Goal: Use online tool/utility: Utilize a website feature to perform a specific function

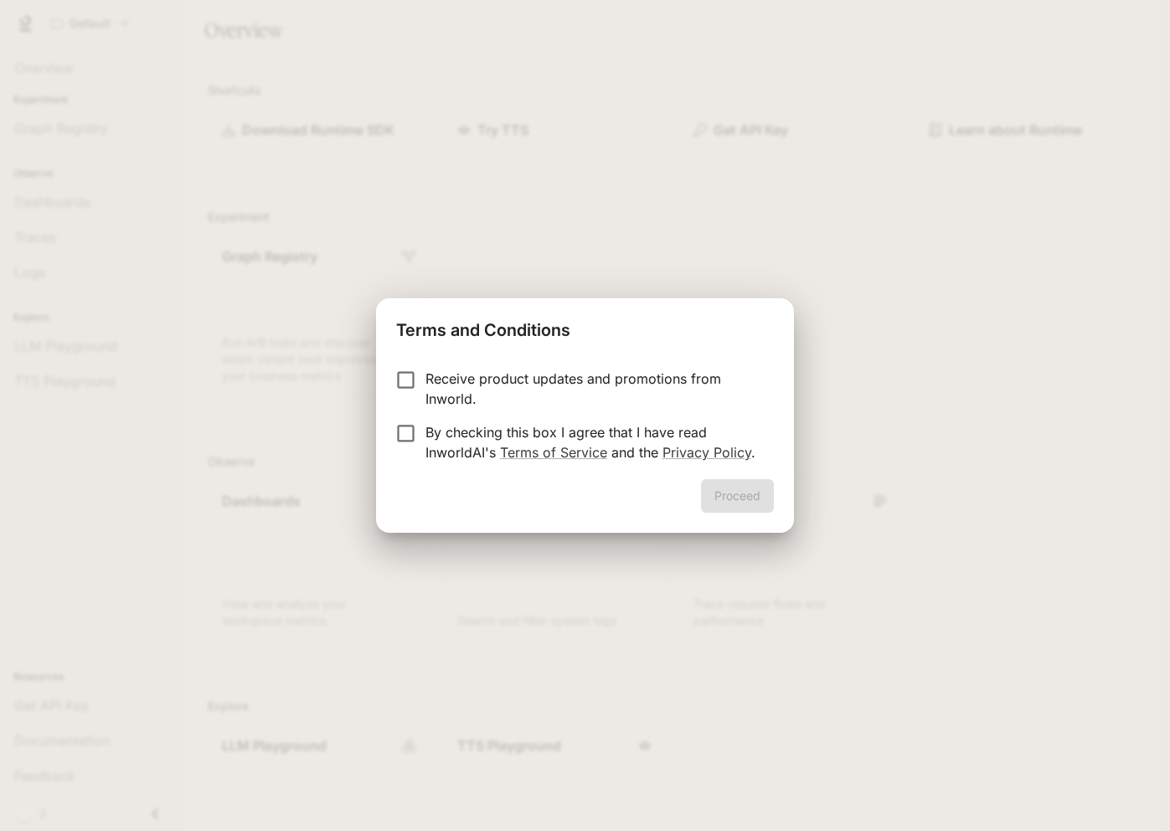
click at [502, 372] on p "Receive product updates and promotions from Inworld." at bounding box center [593, 389] width 335 height 40
click at [476, 425] on p "By checking this box I agree that I have read InworldAI's Terms of Service and …" at bounding box center [593, 442] width 335 height 40
click at [751, 493] on button "Proceed" at bounding box center [737, 496] width 73 height 34
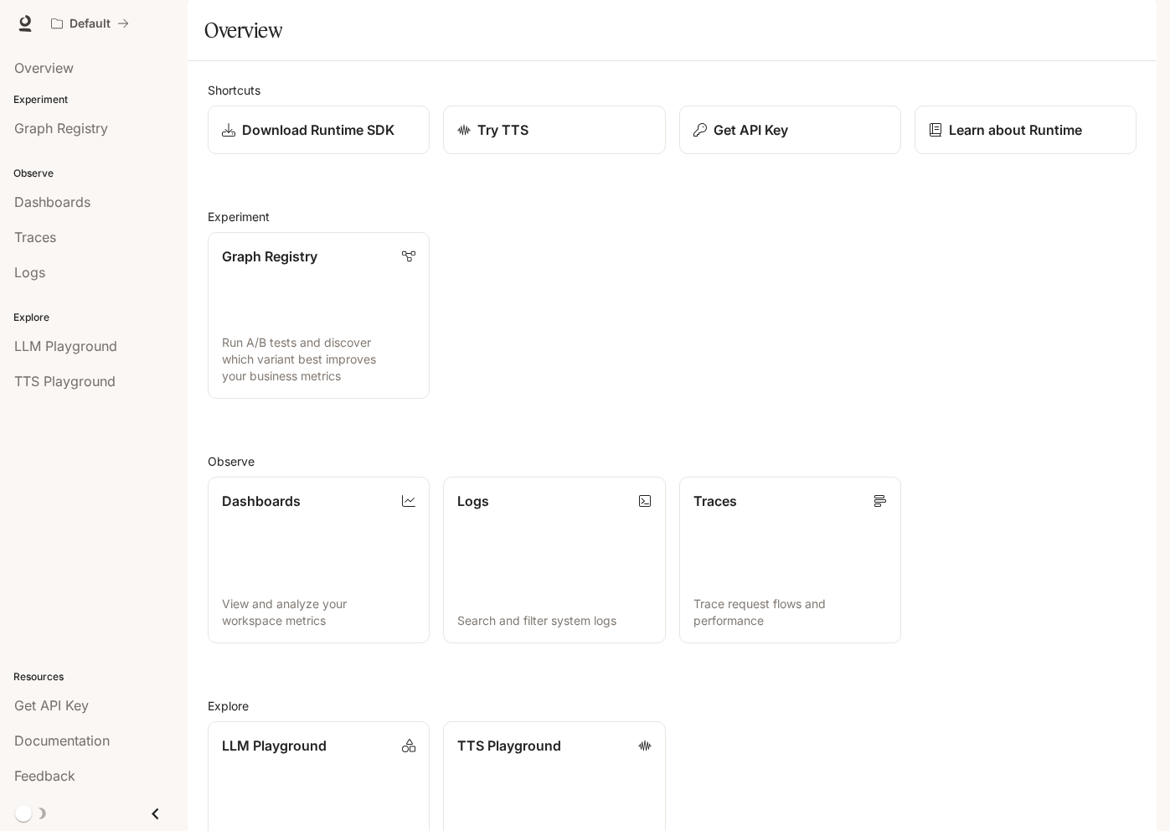
scroll to position [137, 0]
click at [53, 197] on span "Dashboards" at bounding box center [52, 202] width 76 height 20
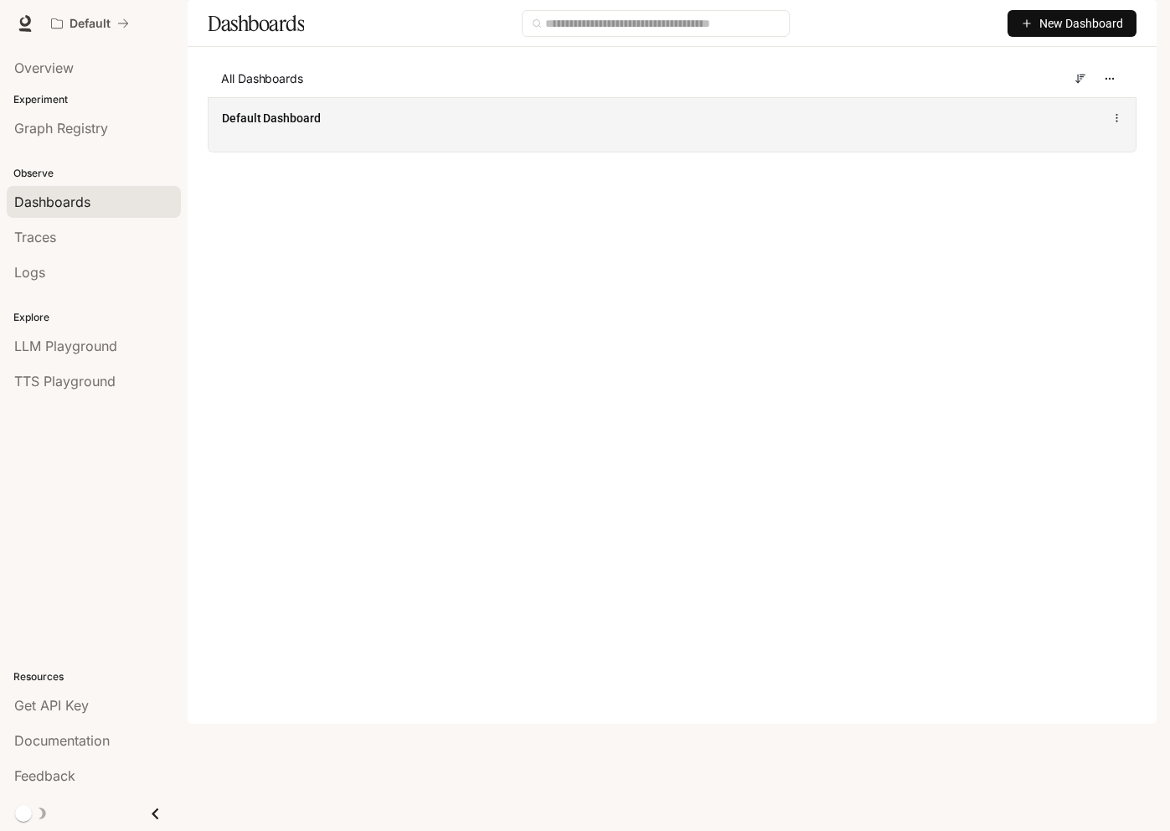
click at [295, 152] on div "Default Dashboard" at bounding box center [672, 124] width 927 height 54
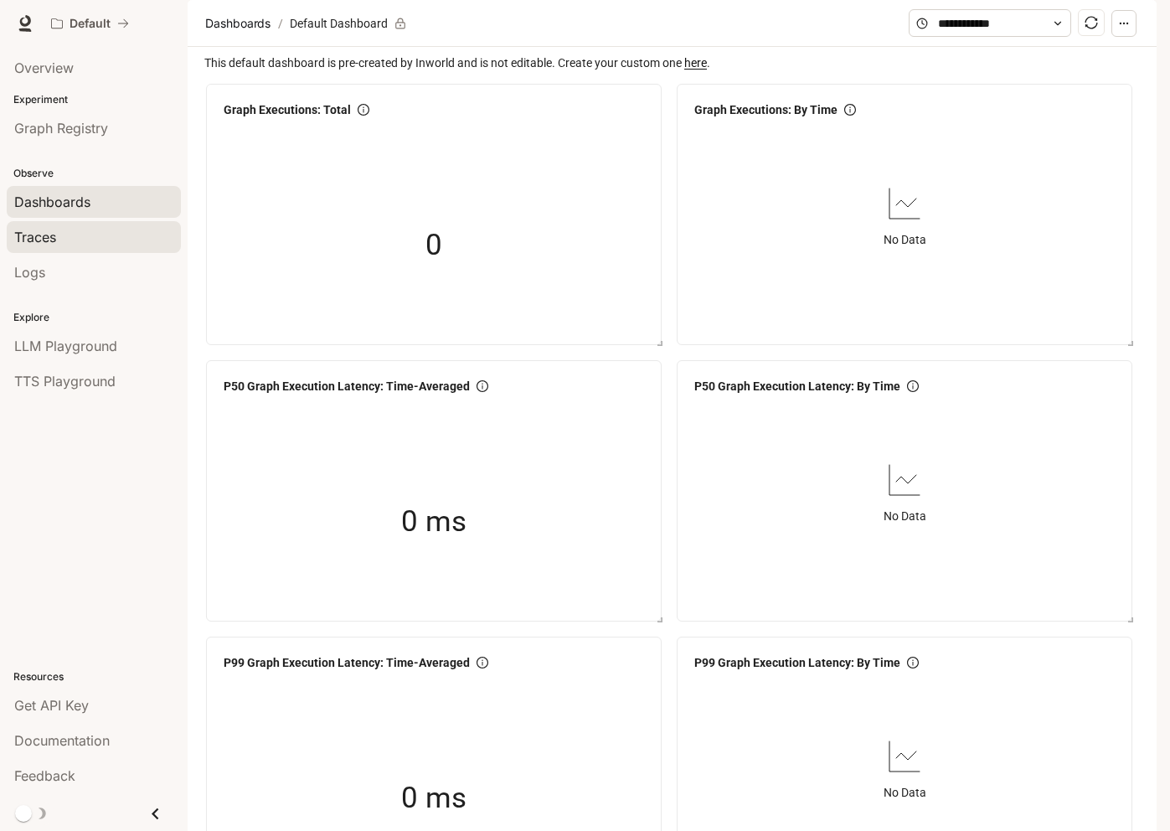
click at [39, 229] on span "Traces" at bounding box center [35, 237] width 42 height 20
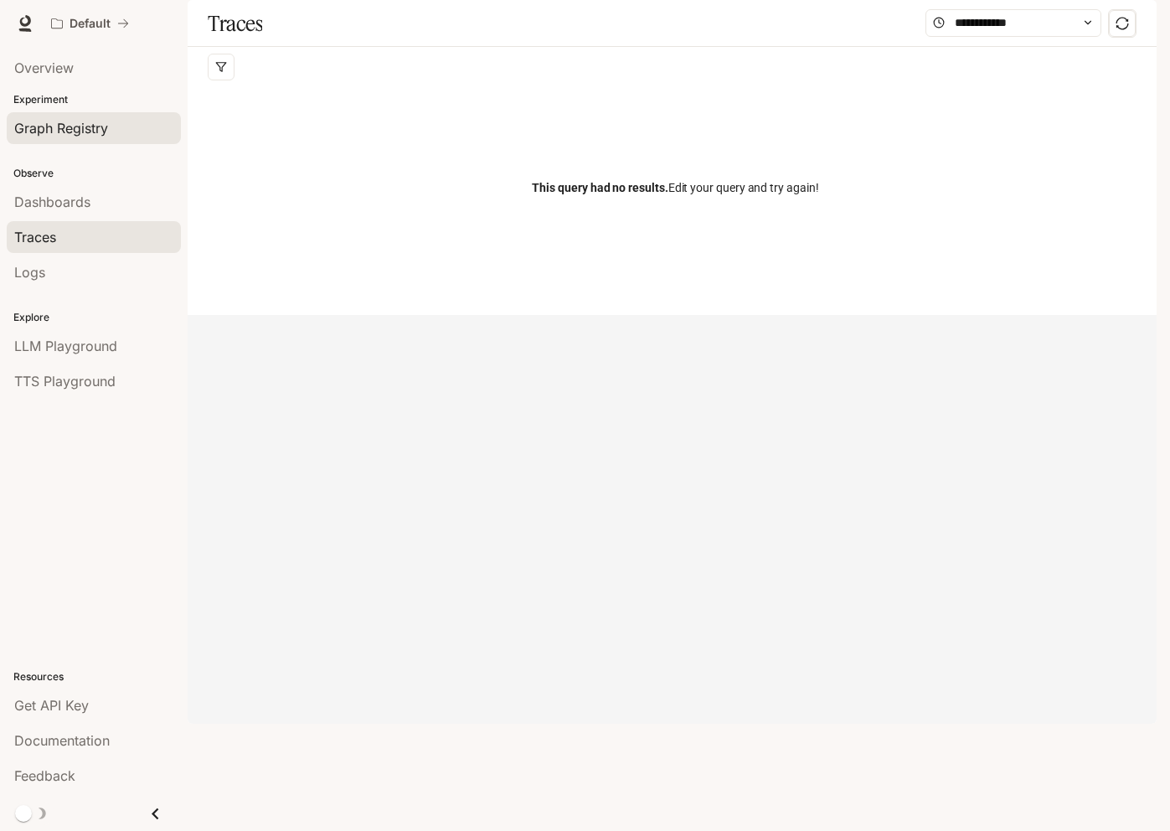
click at [79, 119] on span "Graph Registry" at bounding box center [61, 128] width 94 height 20
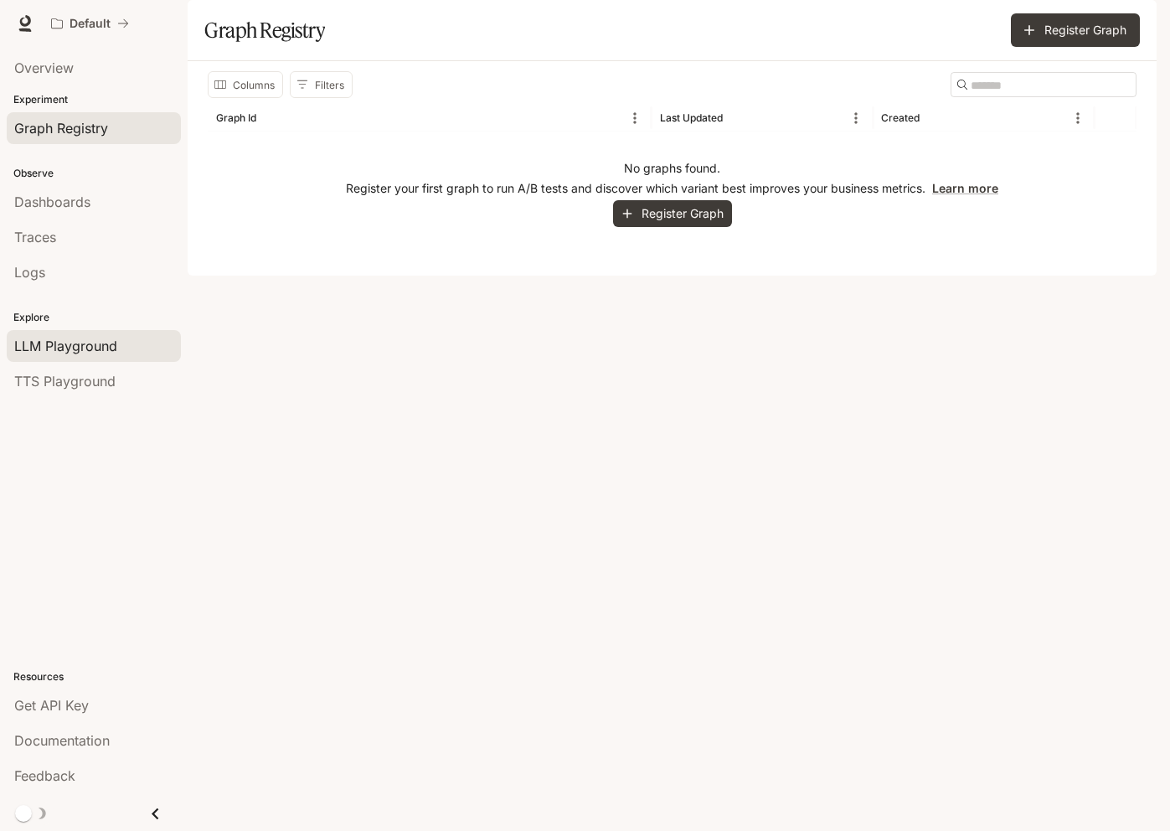
click at [75, 349] on span "LLM Playground" at bounding box center [65, 346] width 103 height 20
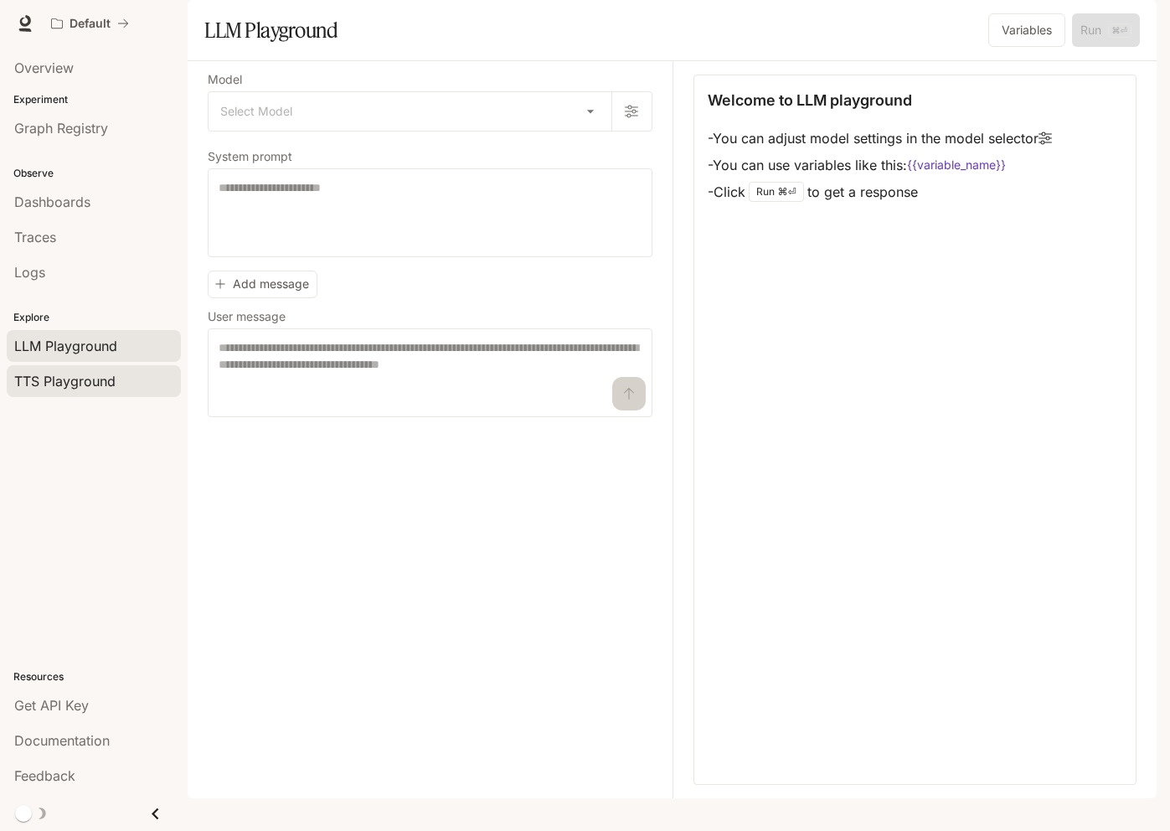
click at [99, 379] on span "TTS Playground" at bounding box center [64, 381] width 101 height 20
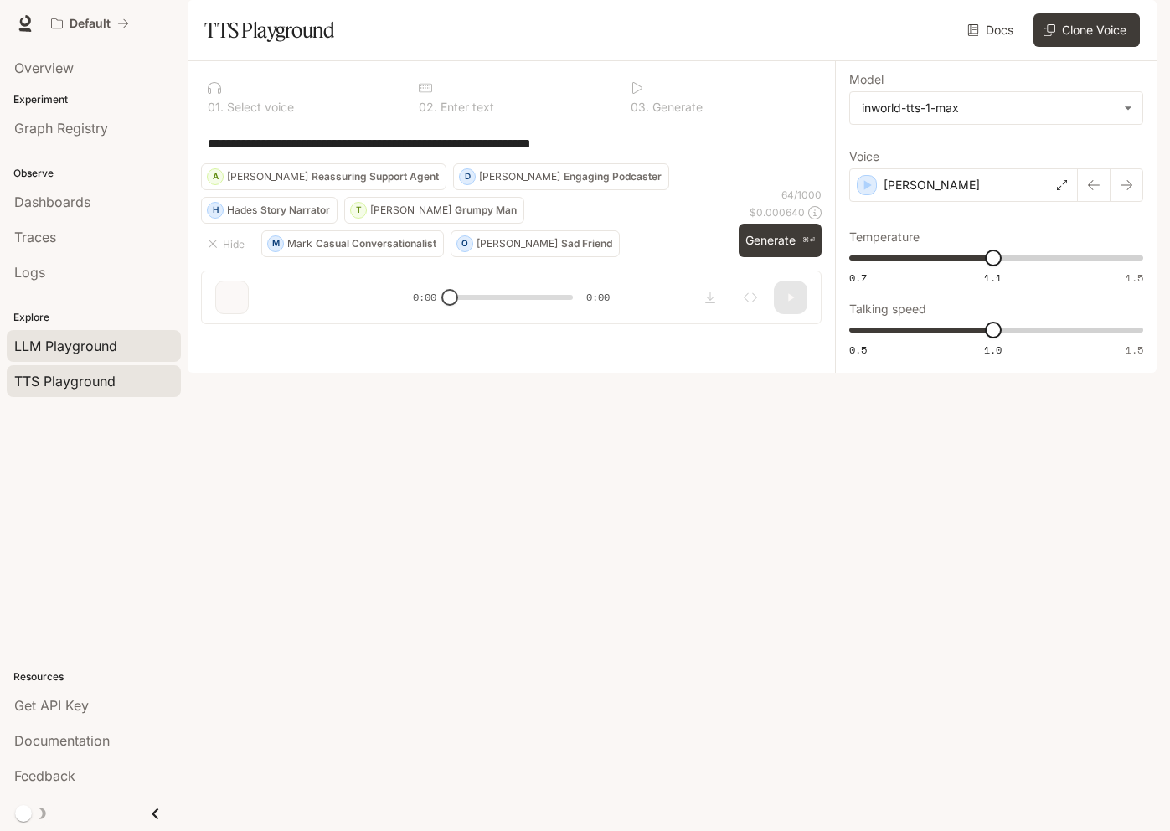
click at [83, 343] on span "LLM Playground" at bounding box center [65, 346] width 103 height 20
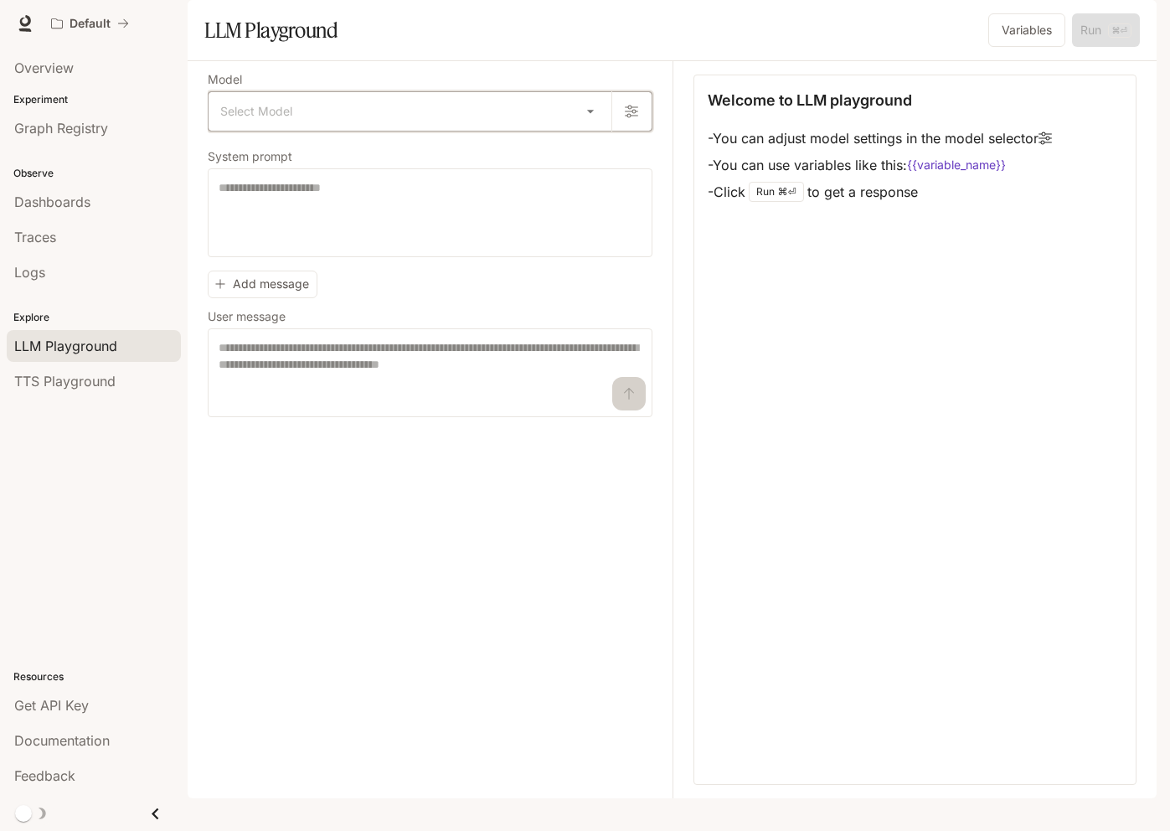
click at [627, 118] on icon "button" at bounding box center [631, 111] width 13 height 13
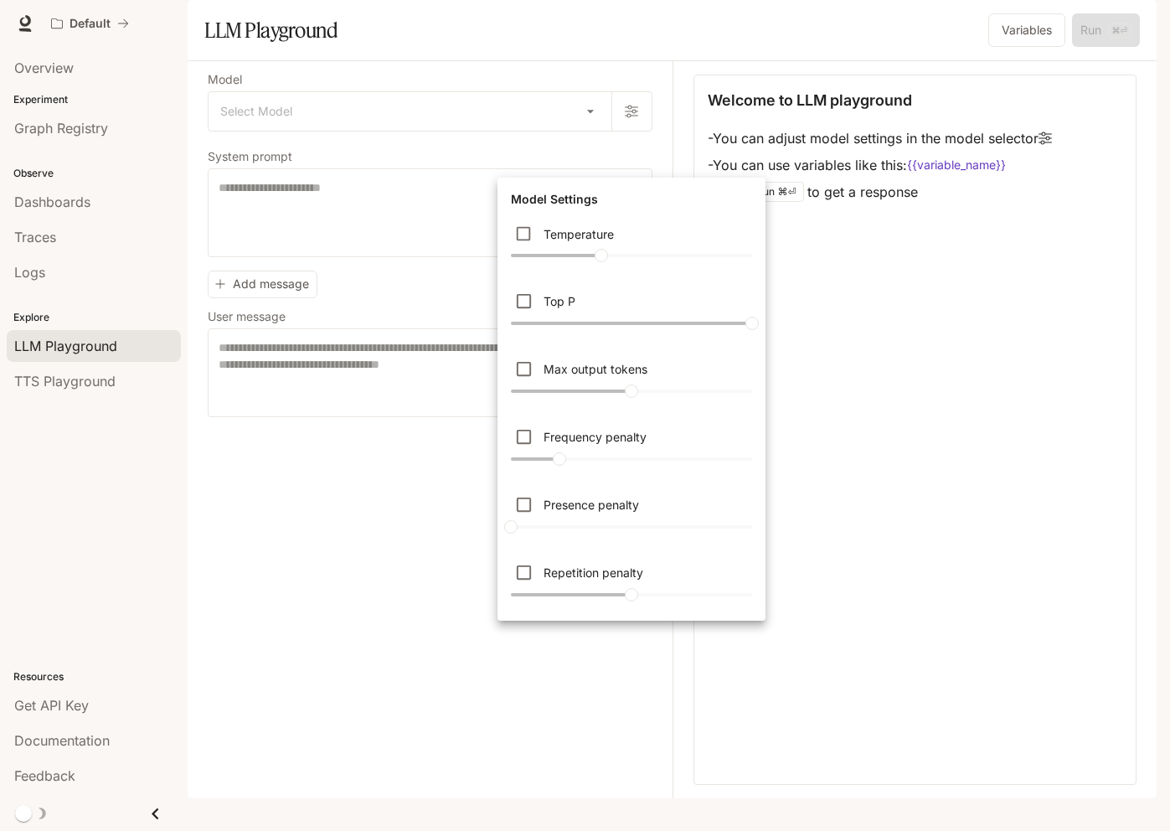
click at [584, 152] on div at bounding box center [585, 415] width 1170 height 831
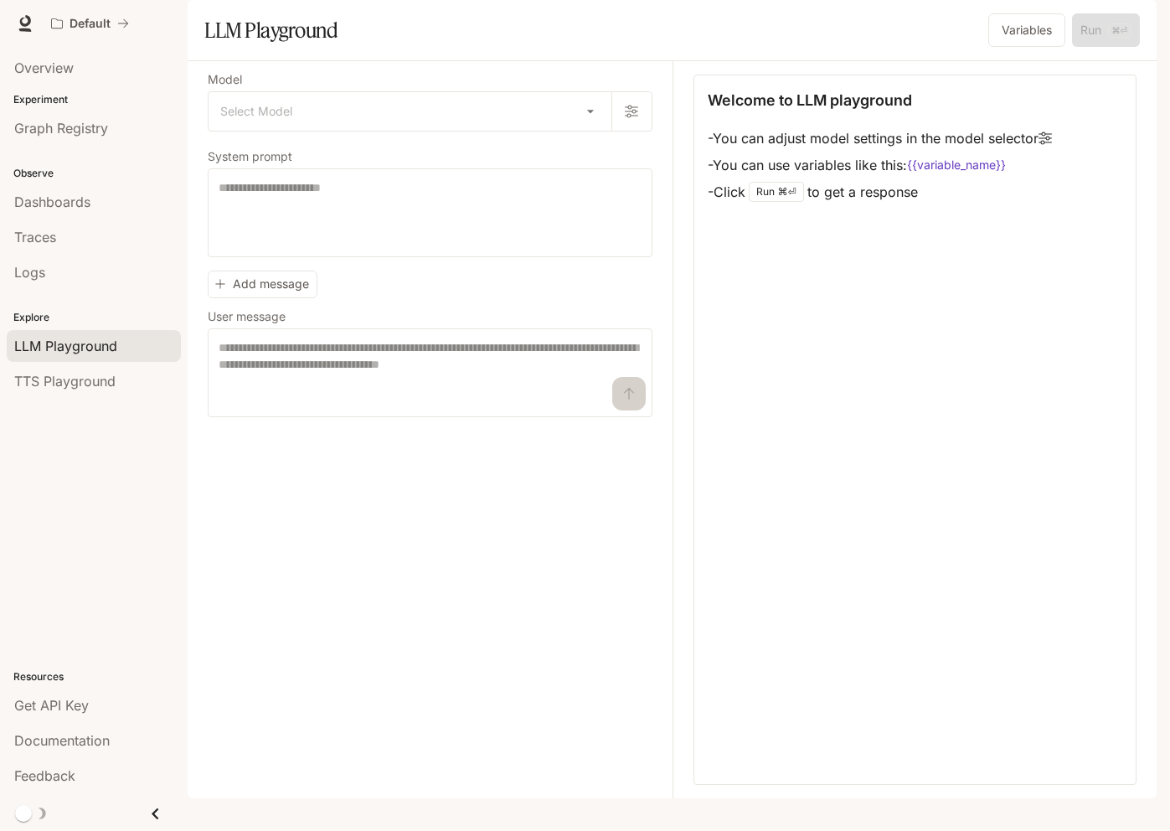
click at [591, 153] on div "Model Settings Temperature **** Top P * Max output tokens **** Frequency penalt…" at bounding box center [585, 415] width 1170 height 831
click at [591, 158] on body "Skip to main content Default Documentation Documentation Portal Overview Experi…" at bounding box center [585, 415] width 1170 height 831
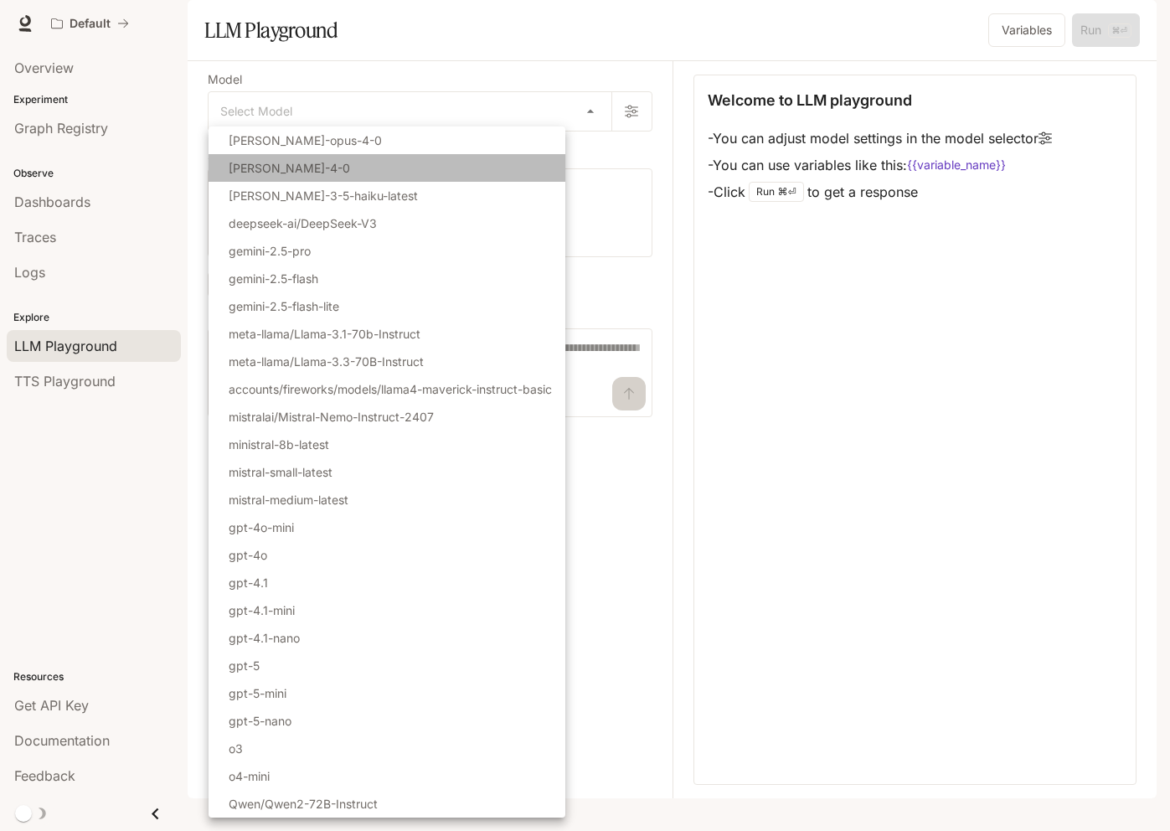
click at [354, 155] on li "[PERSON_NAME]-4-0" at bounding box center [387, 168] width 357 height 28
type input "**********"
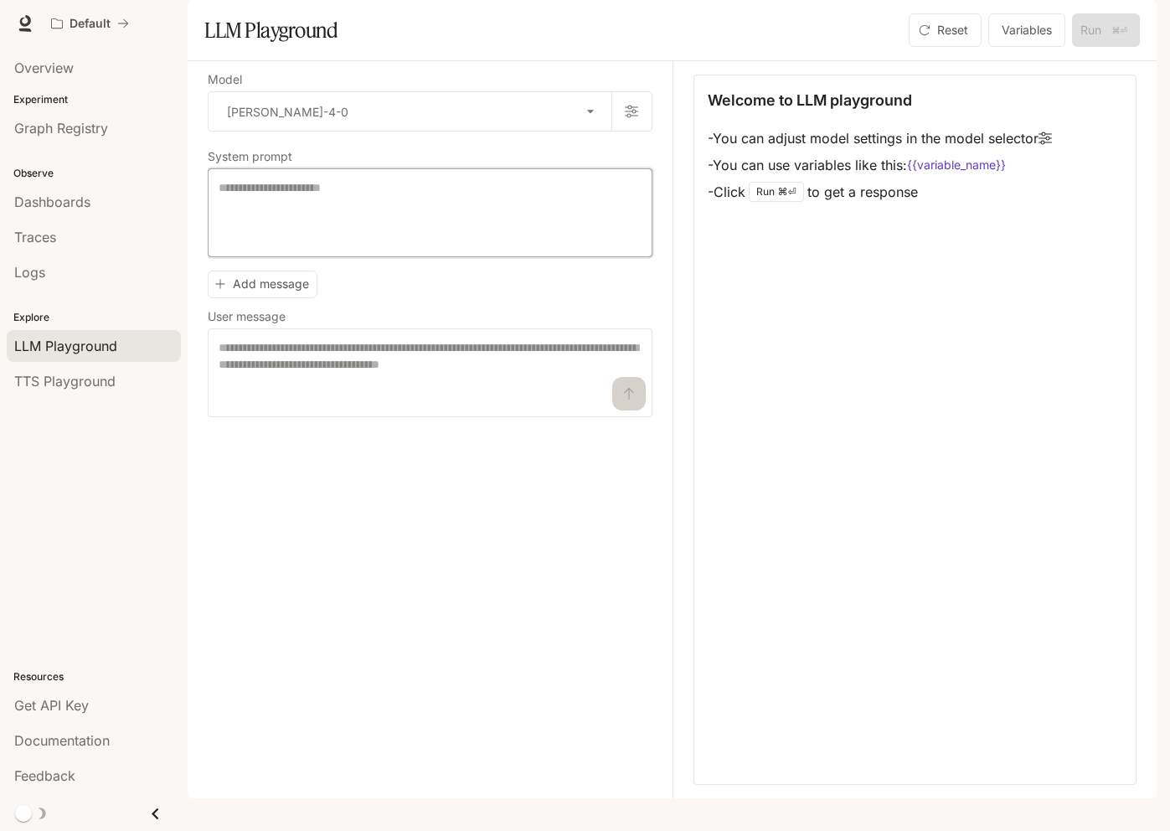
click at [384, 245] on textarea at bounding box center [430, 212] width 423 height 67
click at [1009, 47] on button "Variables" at bounding box center [1026, 30] width 77 height 34
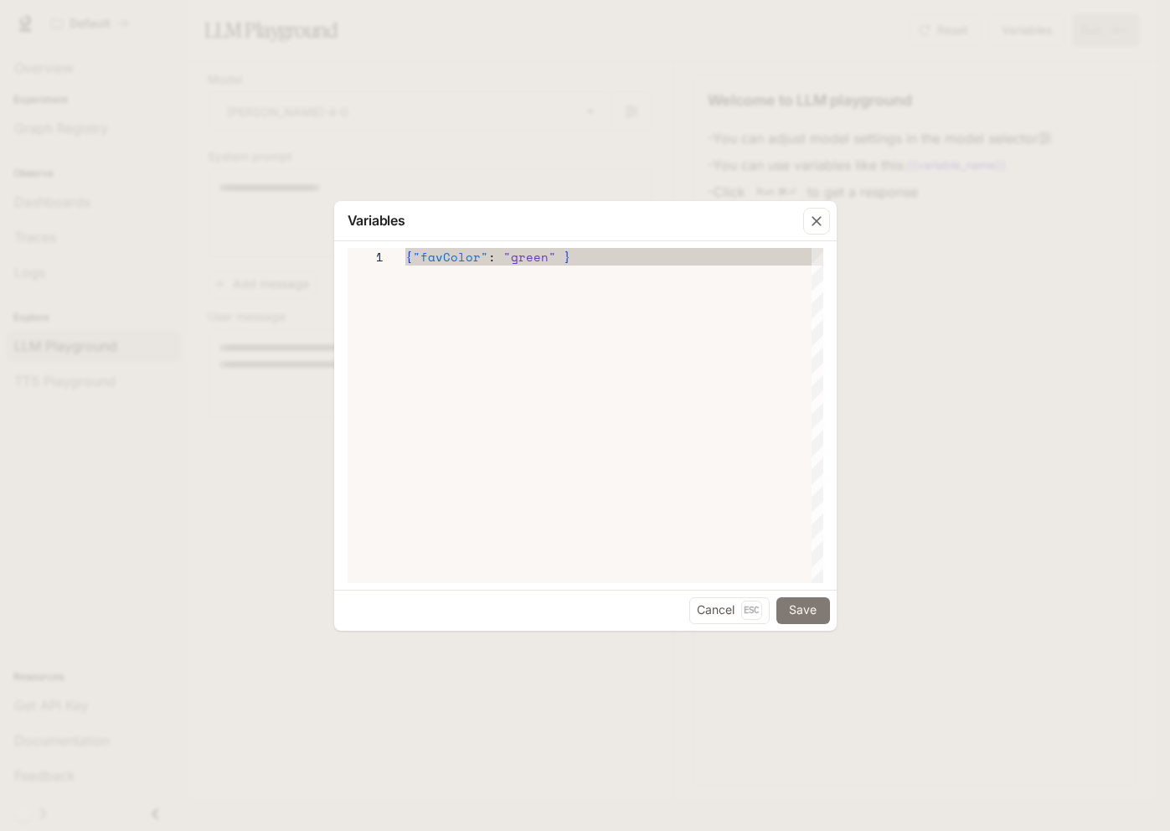
click at [797, 611] on button "Save" at bounding box center [804, 610] width 54 height 27
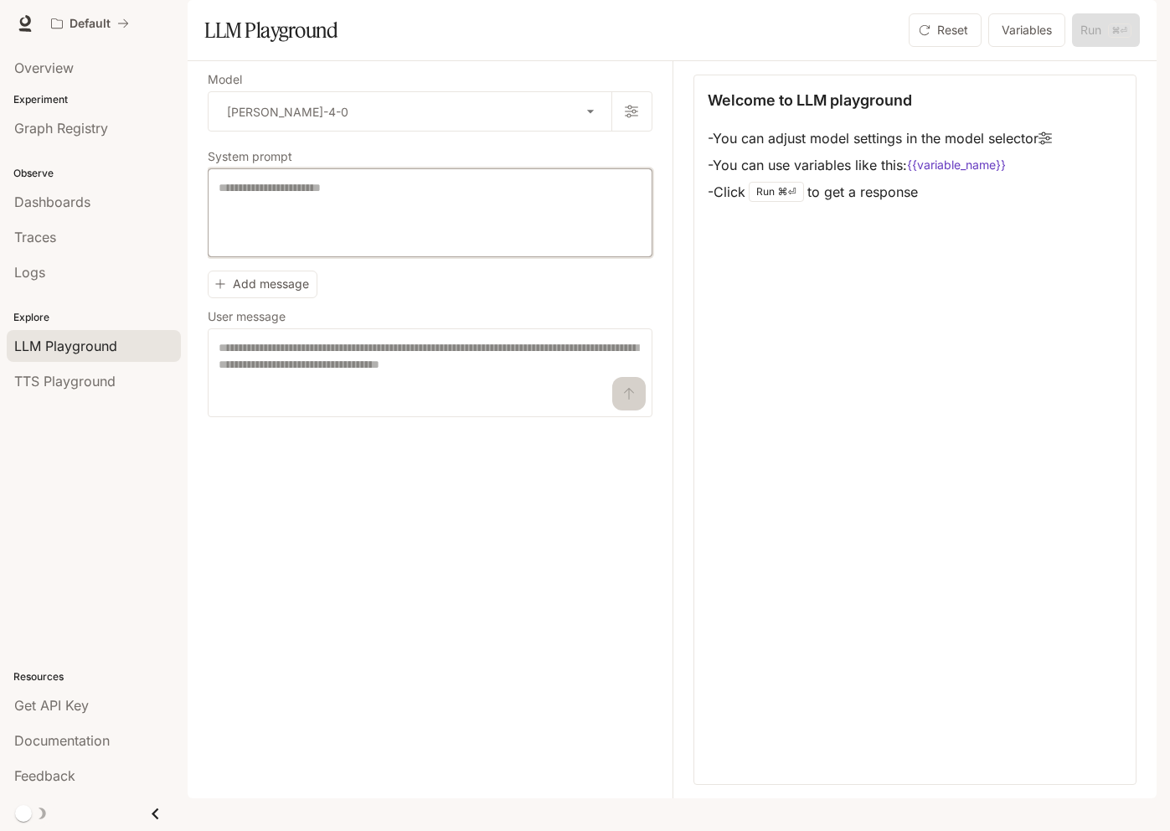
click at [421, 246] on textarea at bounding box center [430, 212] width 423 height 67
click at [150, 811] on icon "Close drawer" at bounding box center [155, 813] width 23 height 23
